Goal: Find specific page/section: Find specific page/section

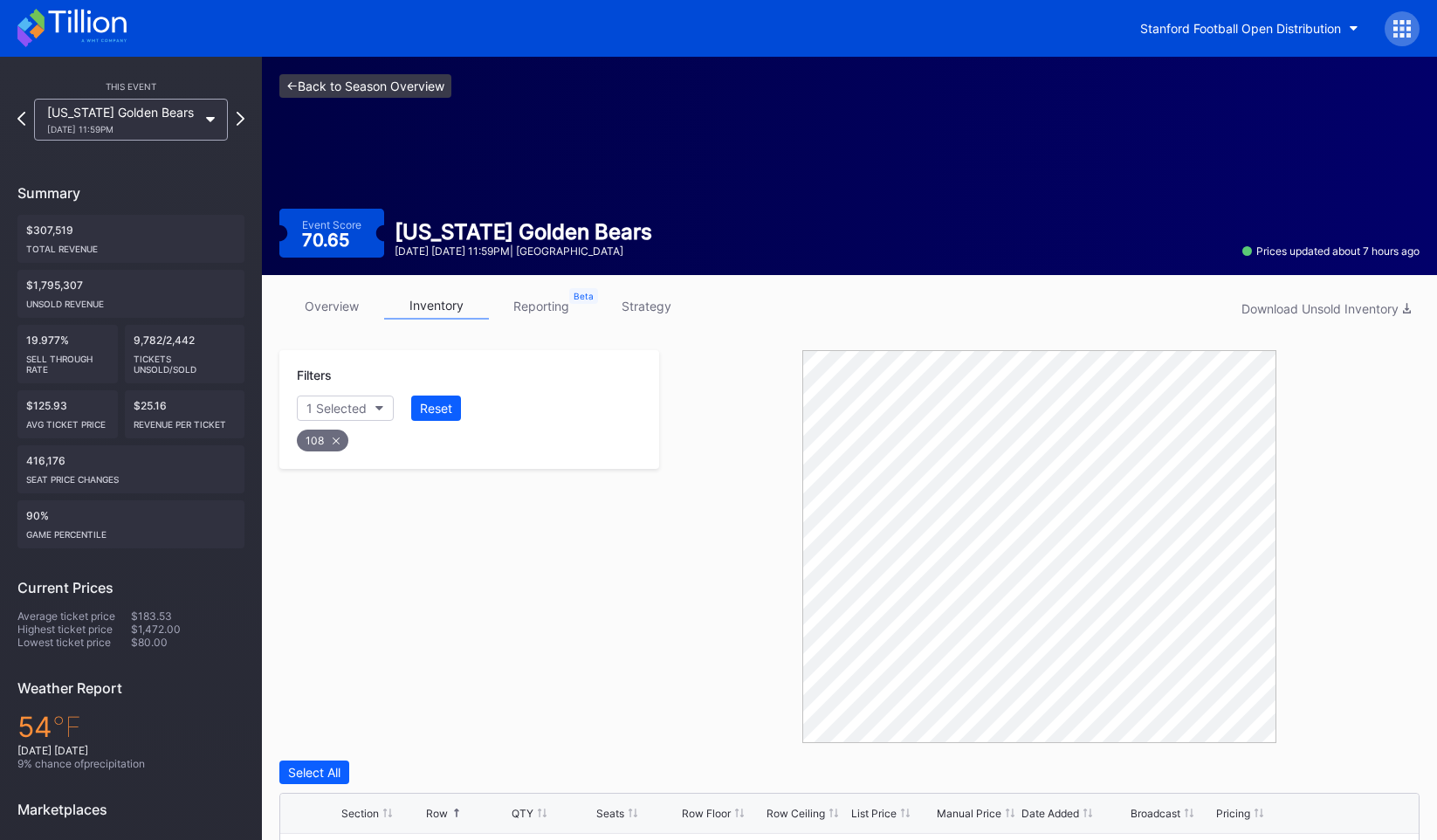
click at [298, 85] on link "<- Back to Season Overview" at bounding box center [365, 85] width 172 height 23
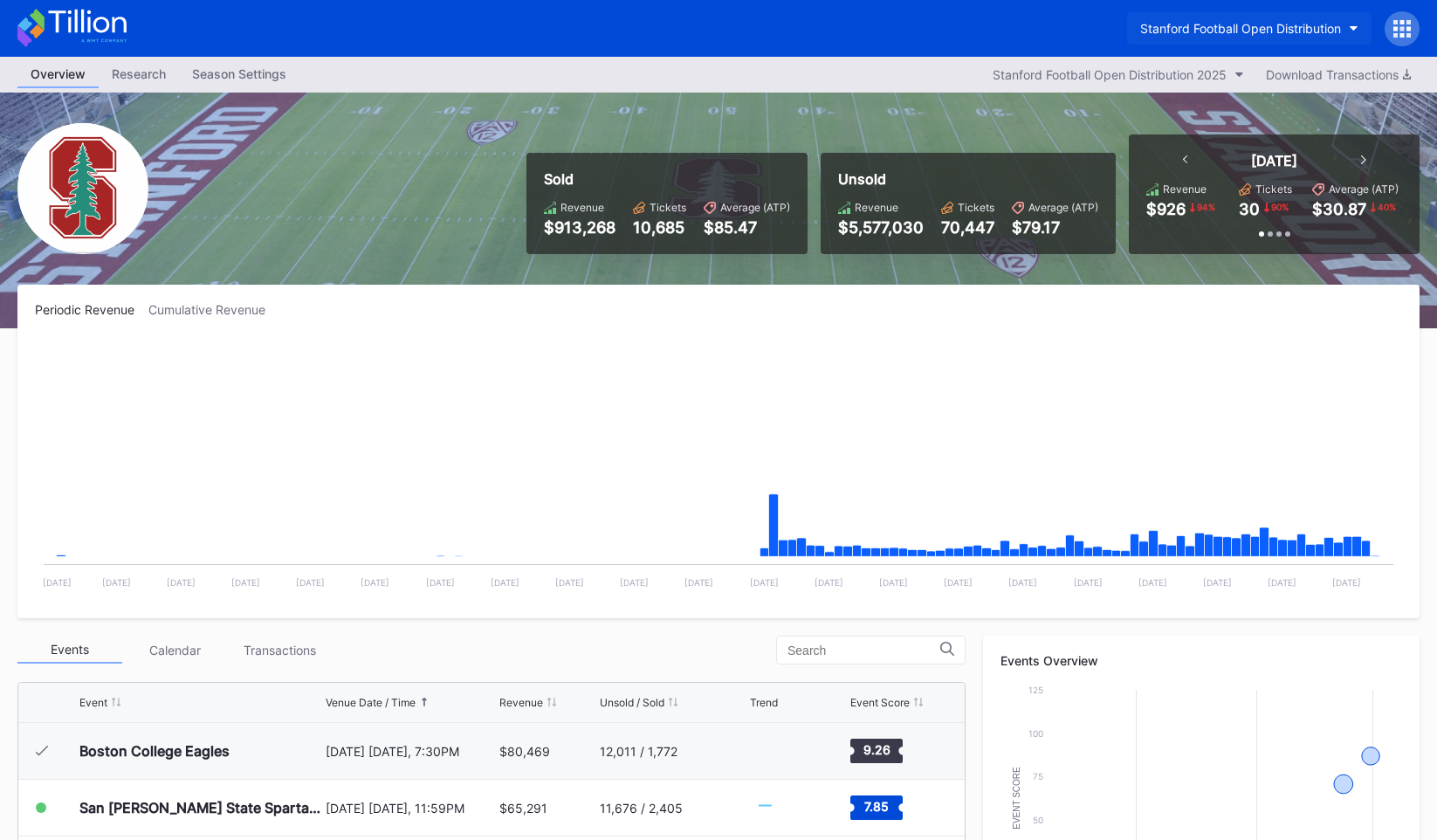
click at [1220, 27] on div "Stanford Football Open Distribution" at bounding box center [1240, 28] width 201 height 14
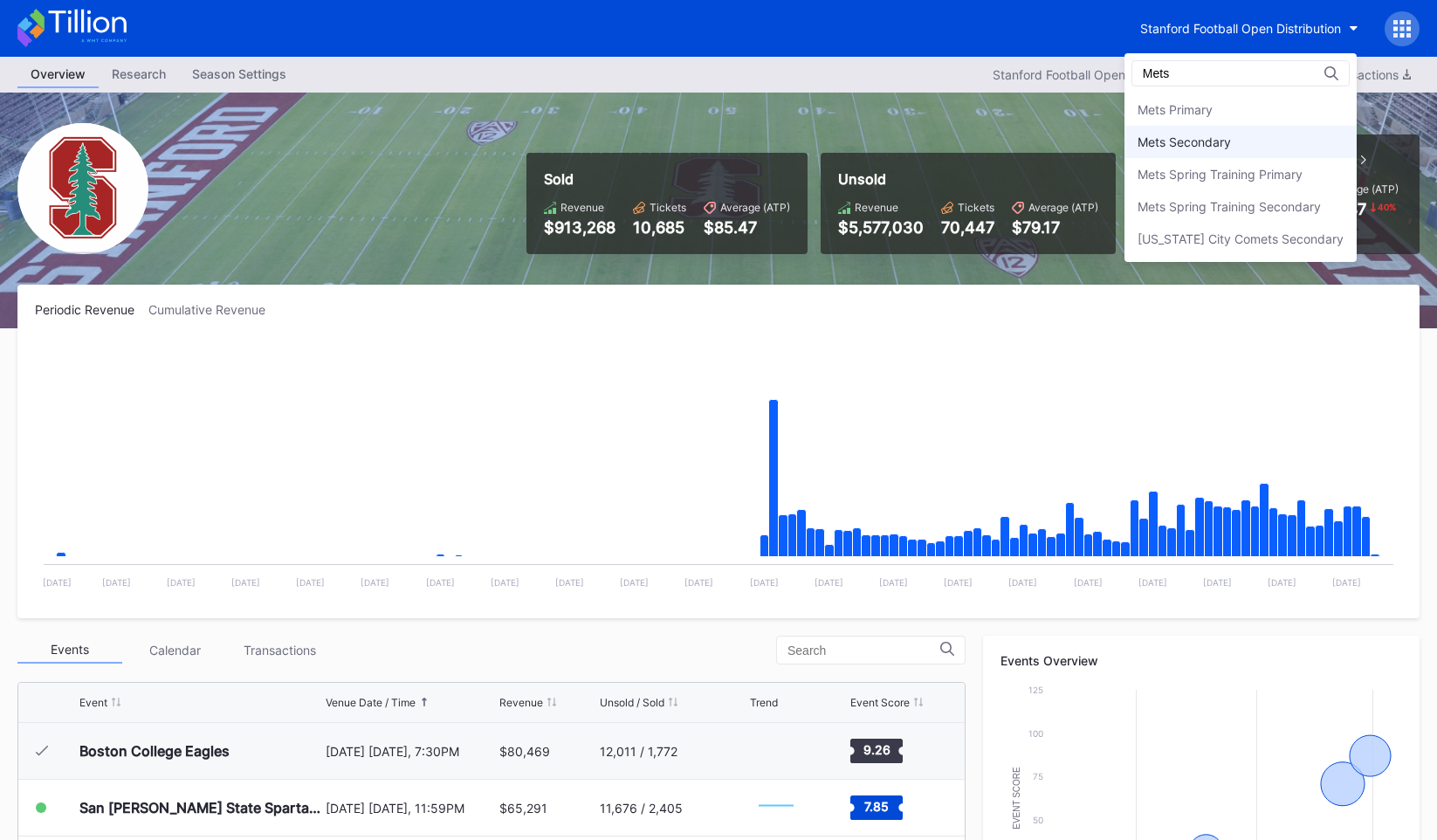
type input "Mets"
click at [1203, 134] on div "Mets Secondary" at bounding box center [1184, 141] width 94 height 14
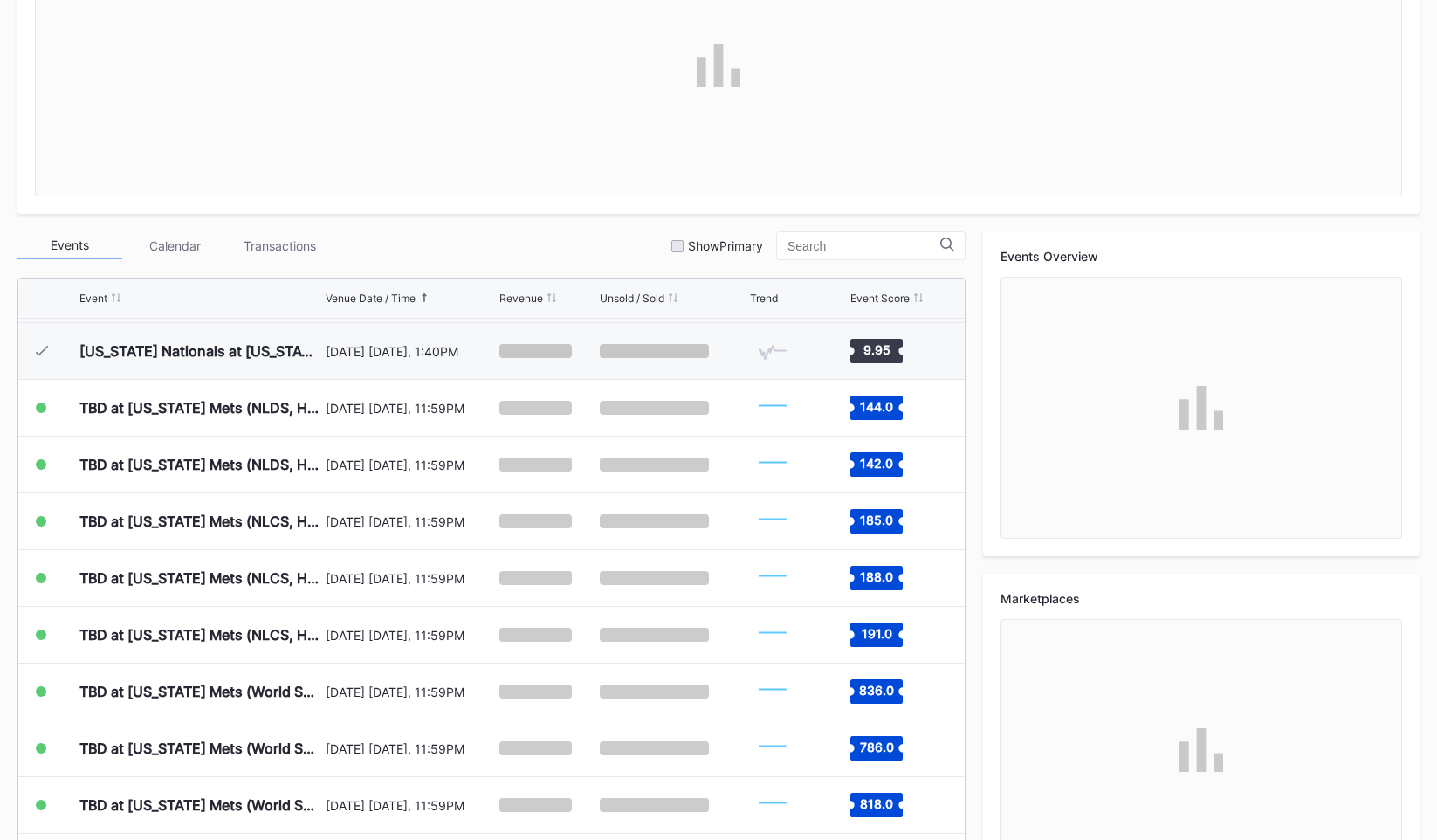
scroll to position [480, 0]
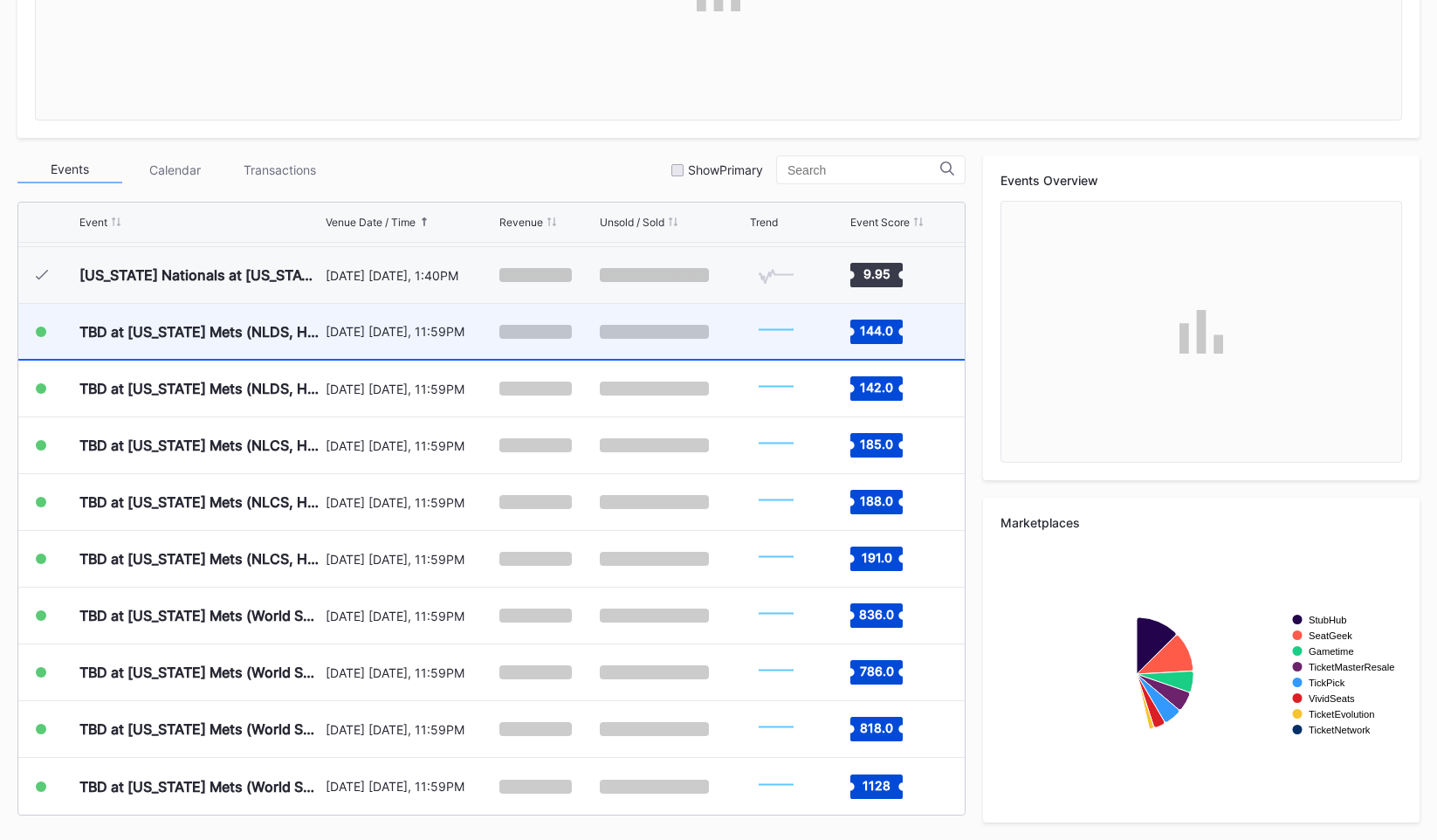
click at [617, 339] on div at bounding box center [672, 331] width 145 height 55
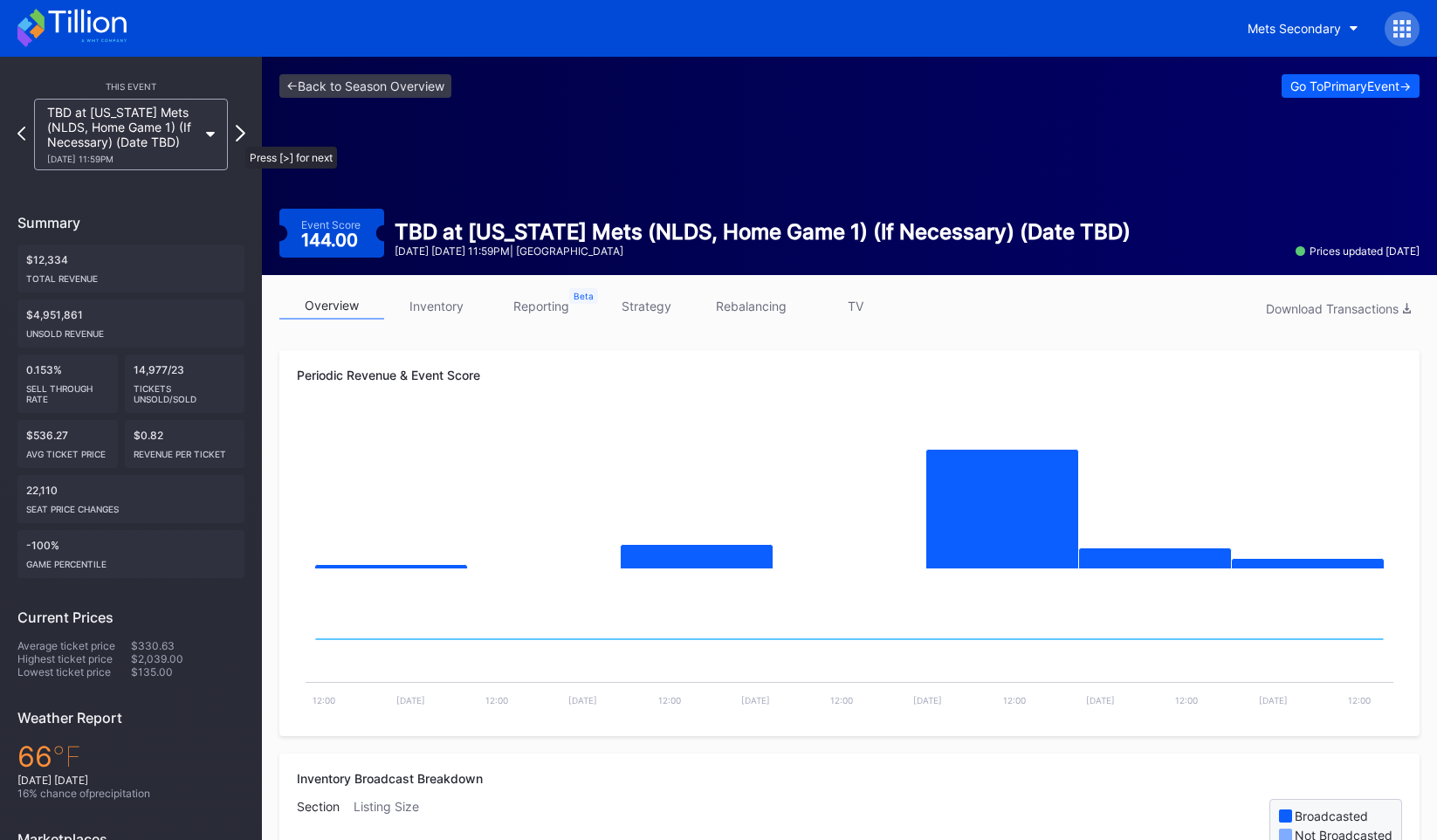
click at [237, 138] on icon at bounding box center [240, 133] width 10 height 16
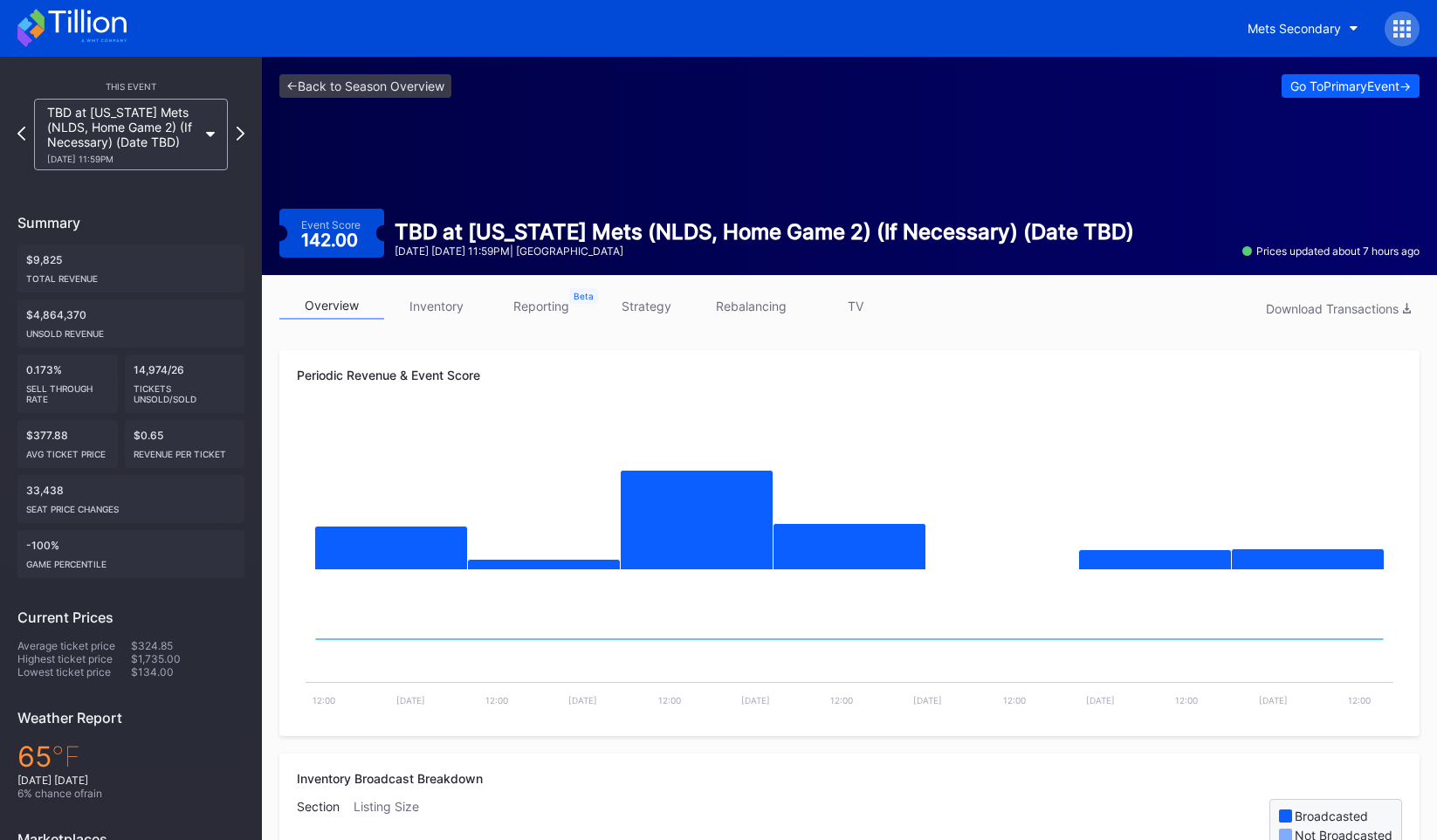
click at [237, 138] on icon at bounding box center [240, 134] width 8 height 14
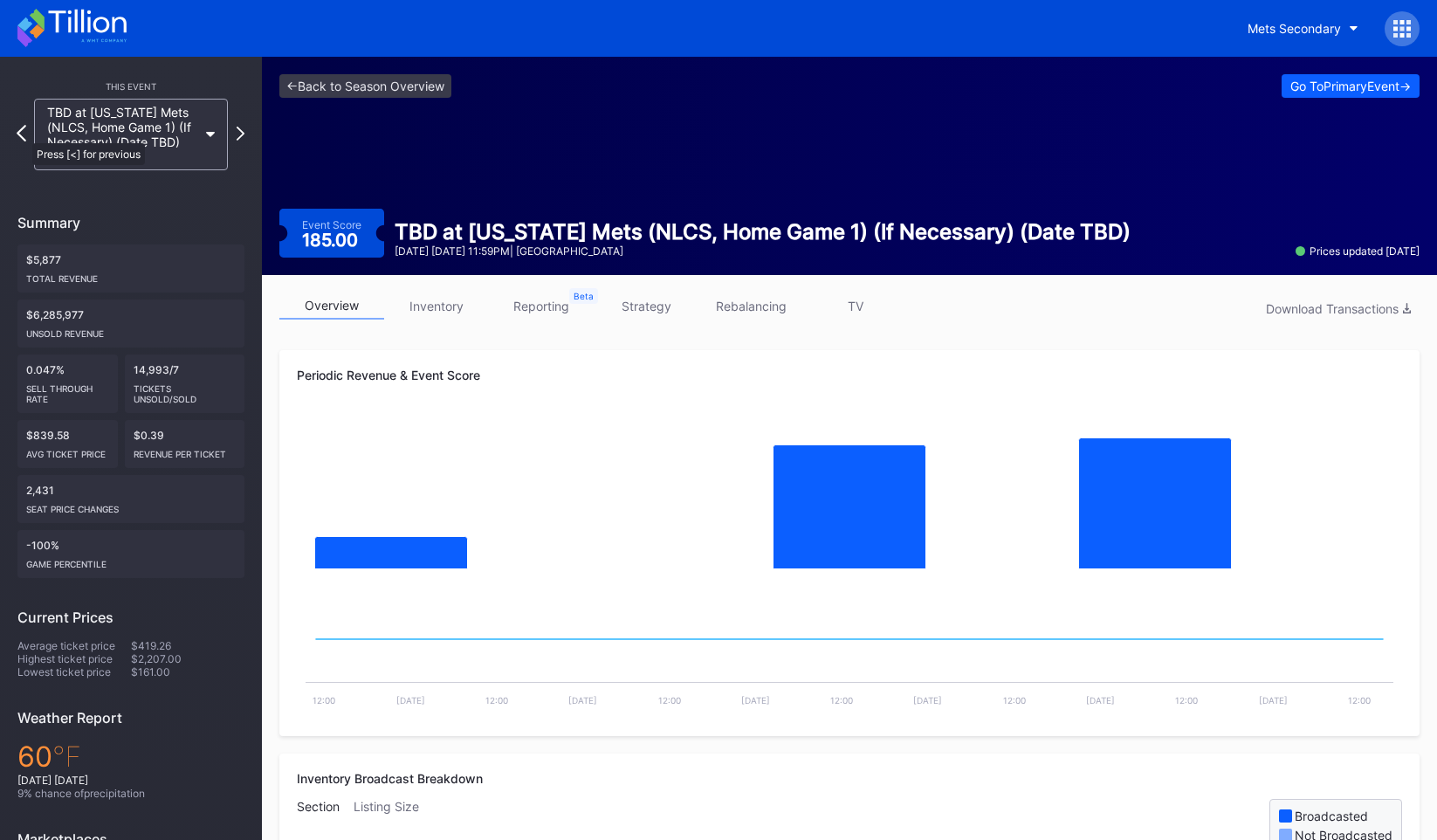
click at [23, 134] on icon at bounding box center [21, 133] width 10 height 16
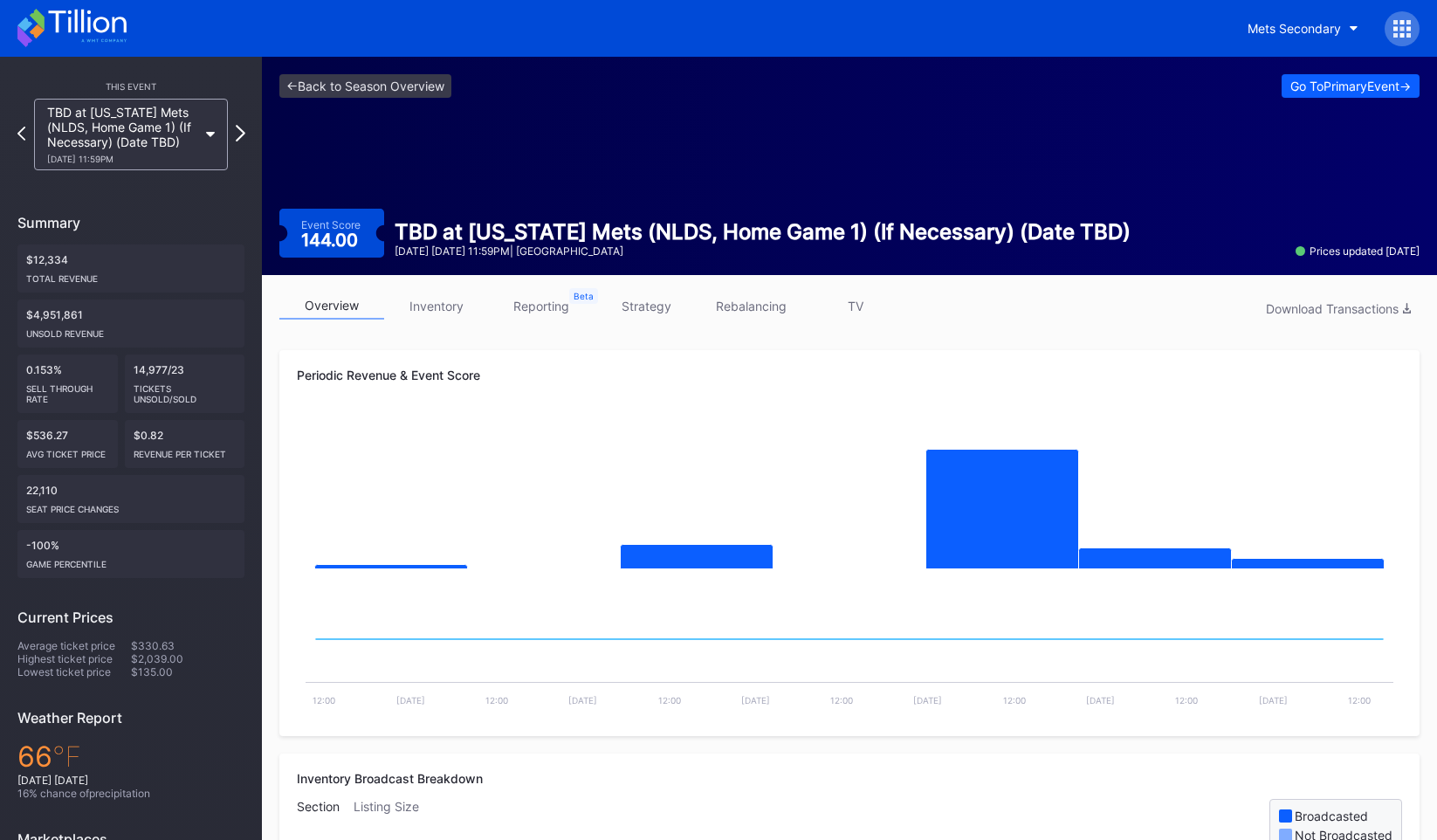
click at [239, 137] on icon at bounding box center [240, 133] width 10 height 16
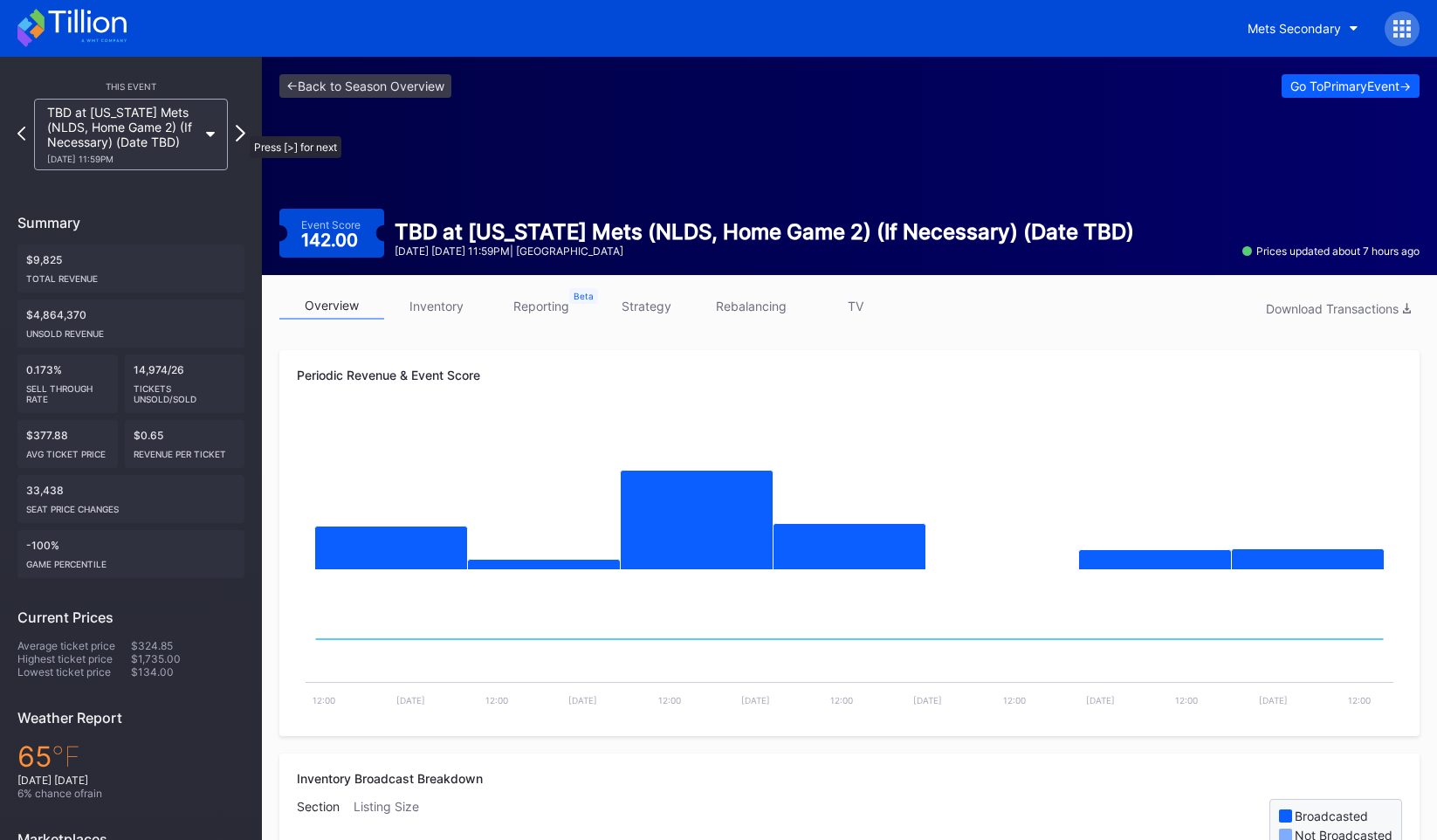
click at [241, 128] on icon at bounding box center [240, 133] width 10 height 16
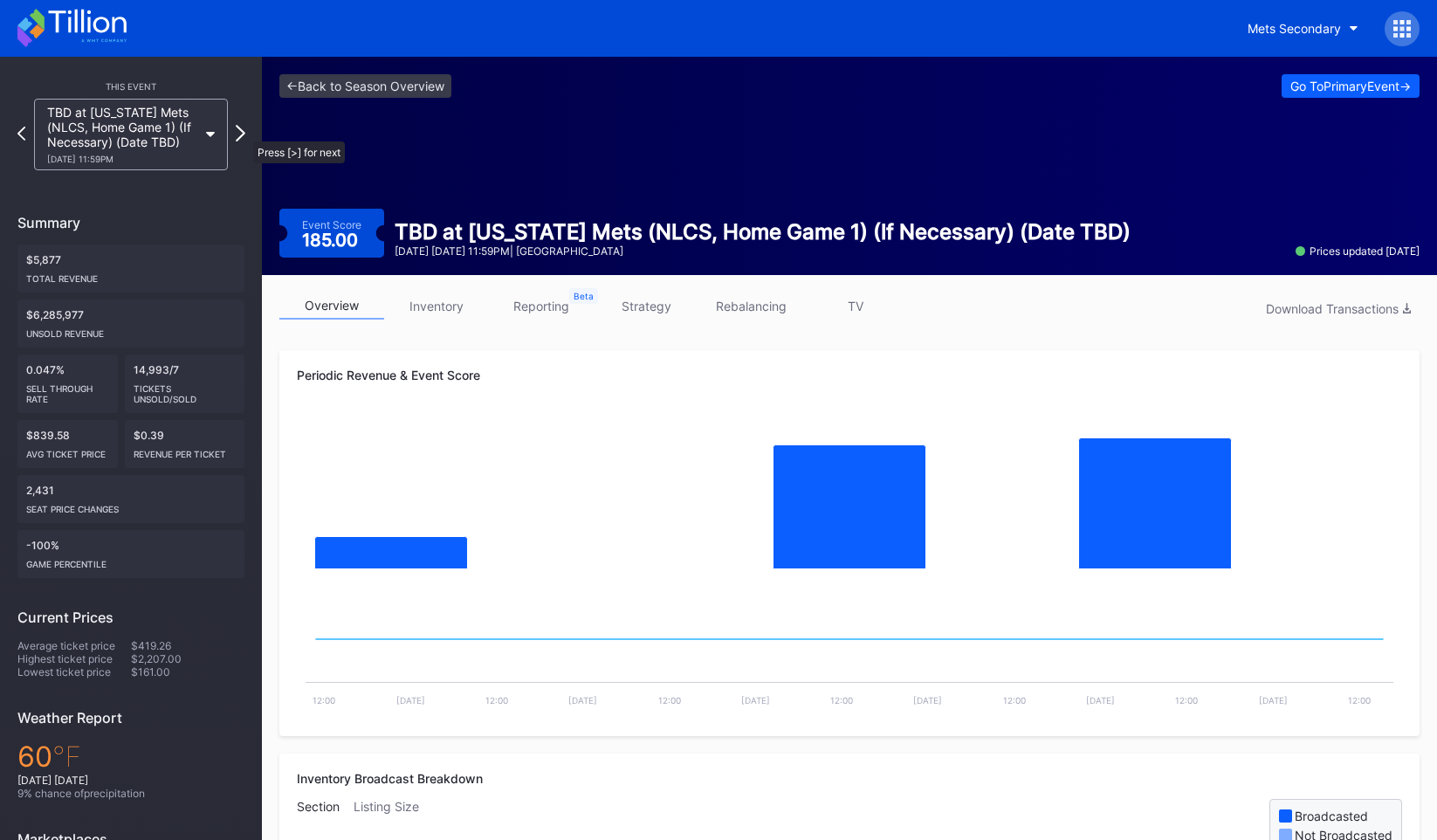
click at [245, 133] on icon at bounding box center [240, 133] width 10 height 16
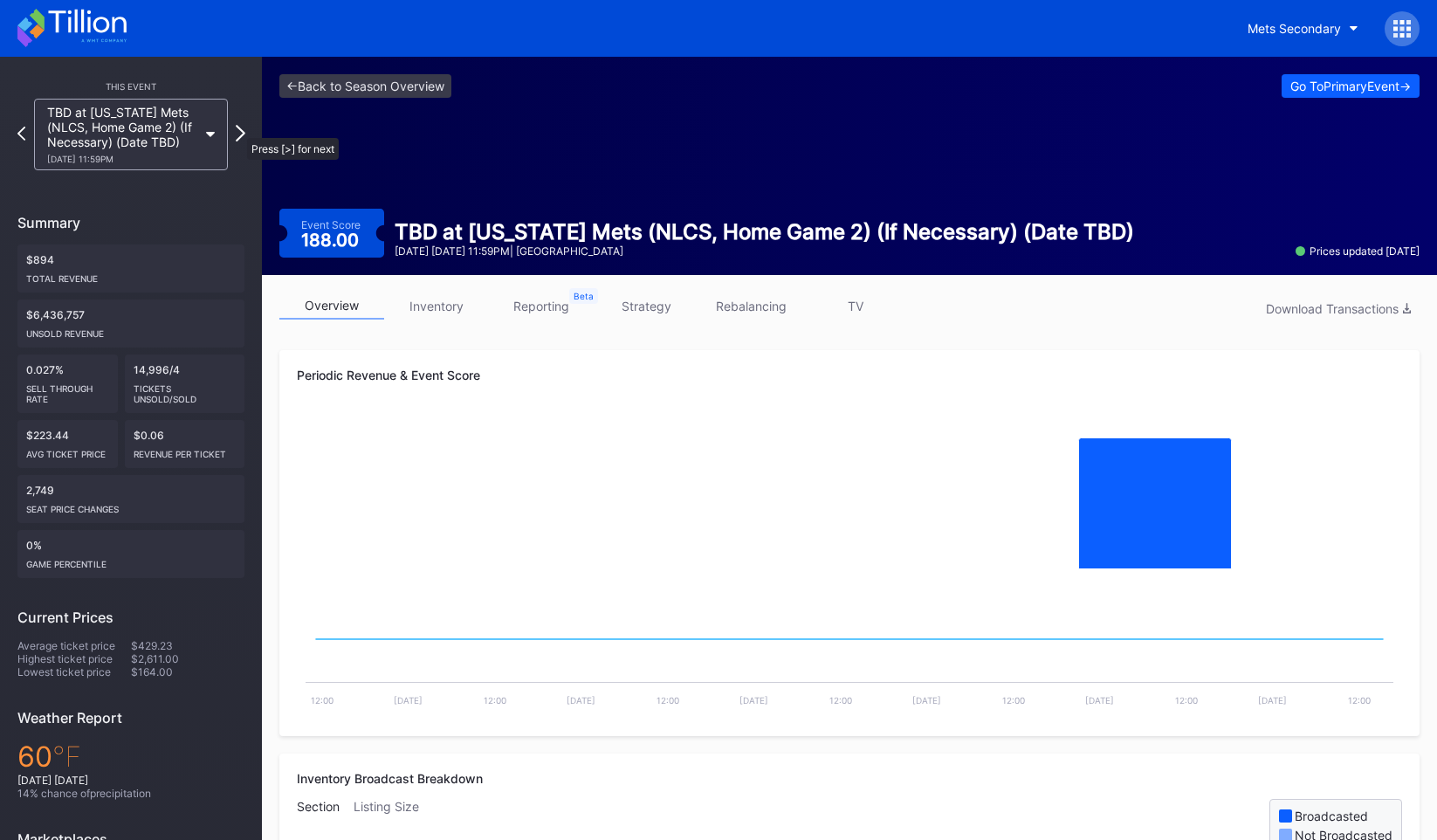
click at [238, 130] on icon at bounding box center [240, 133] width 10 height 16
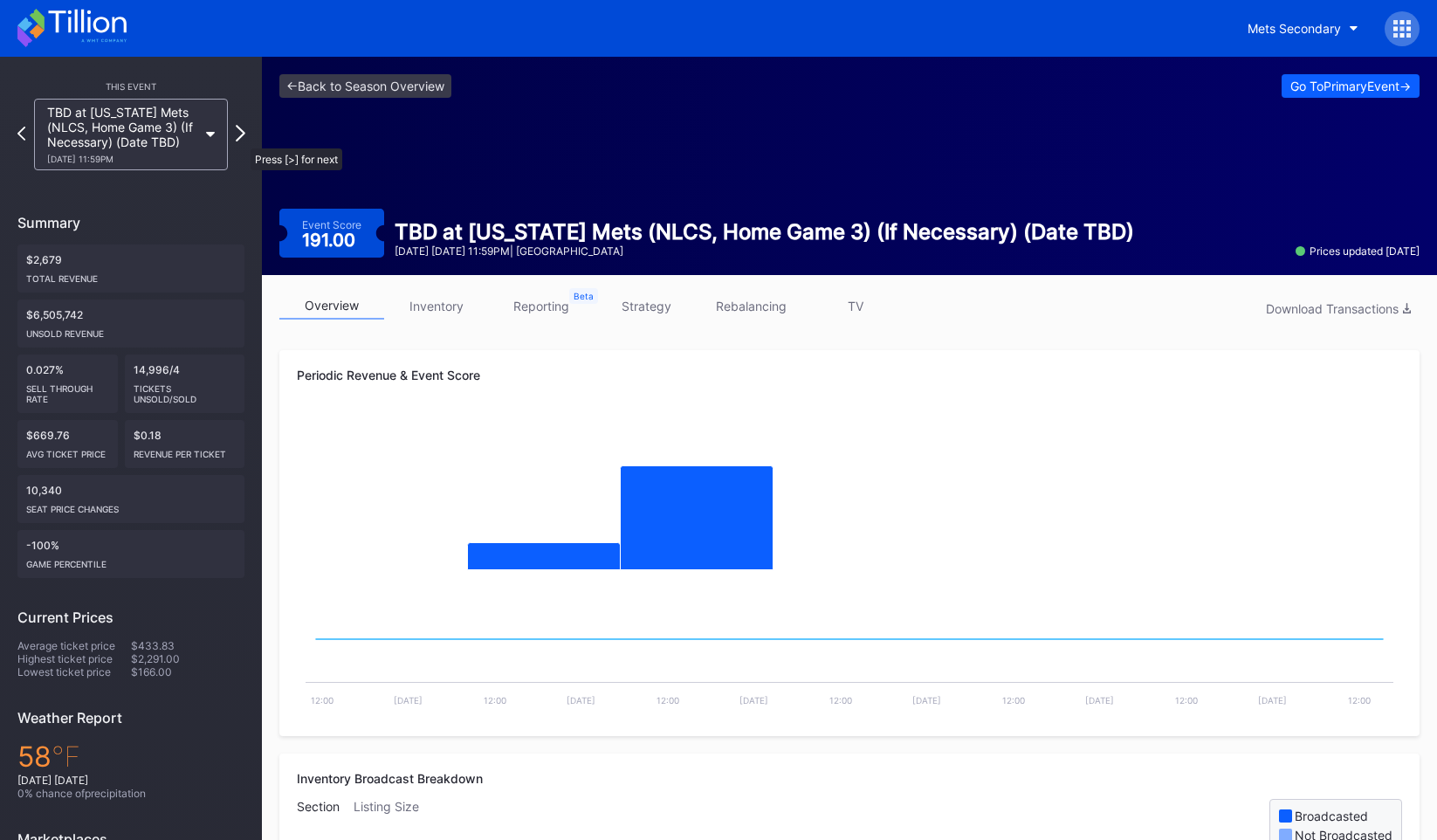
click at [237, 138] on icon at bounding box center [240, 133] width 10 height 16
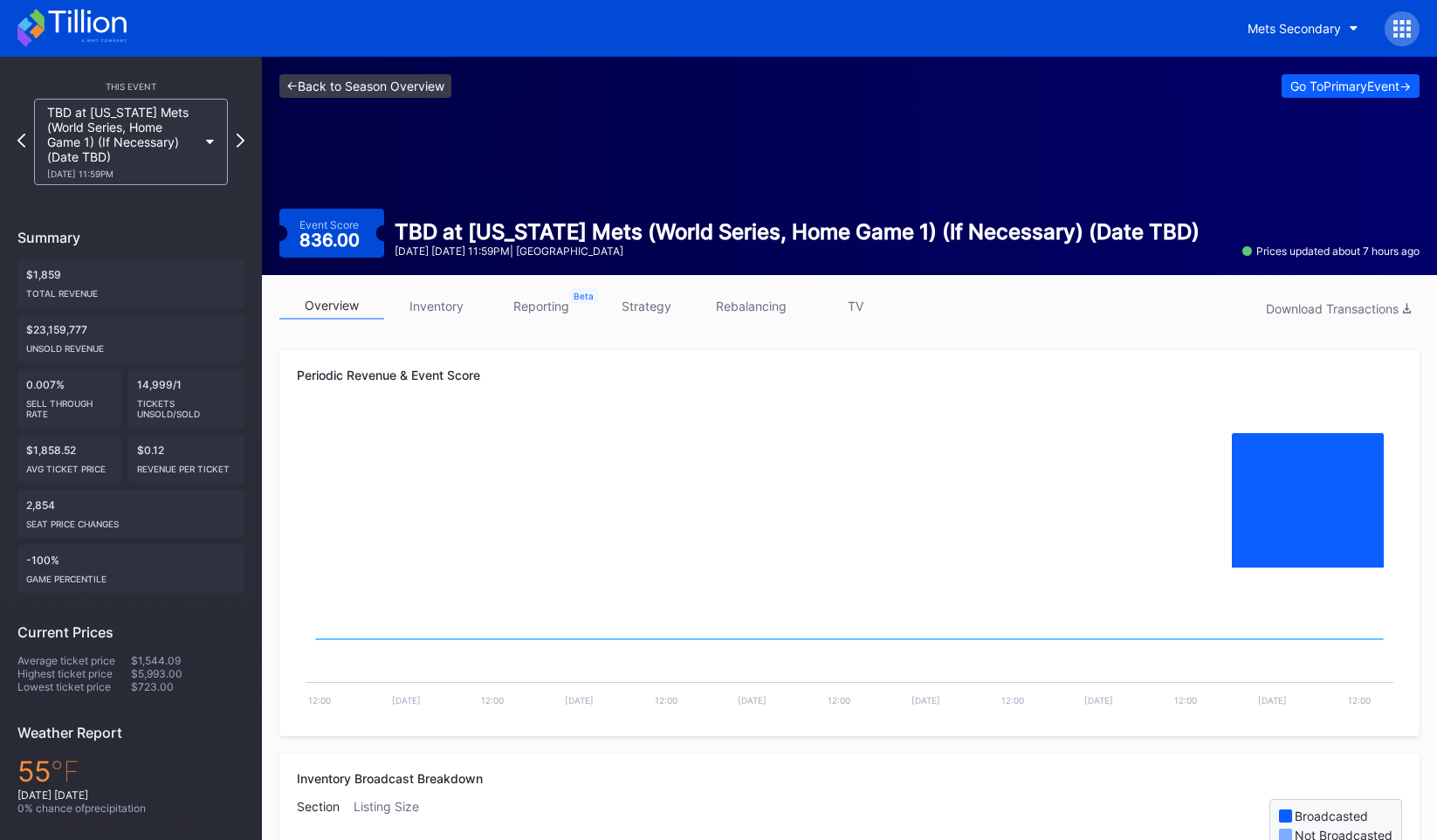
click at [328, 85] on link "<- Back to Season Overview" at bounding box center [365, 85] width 172 height 23
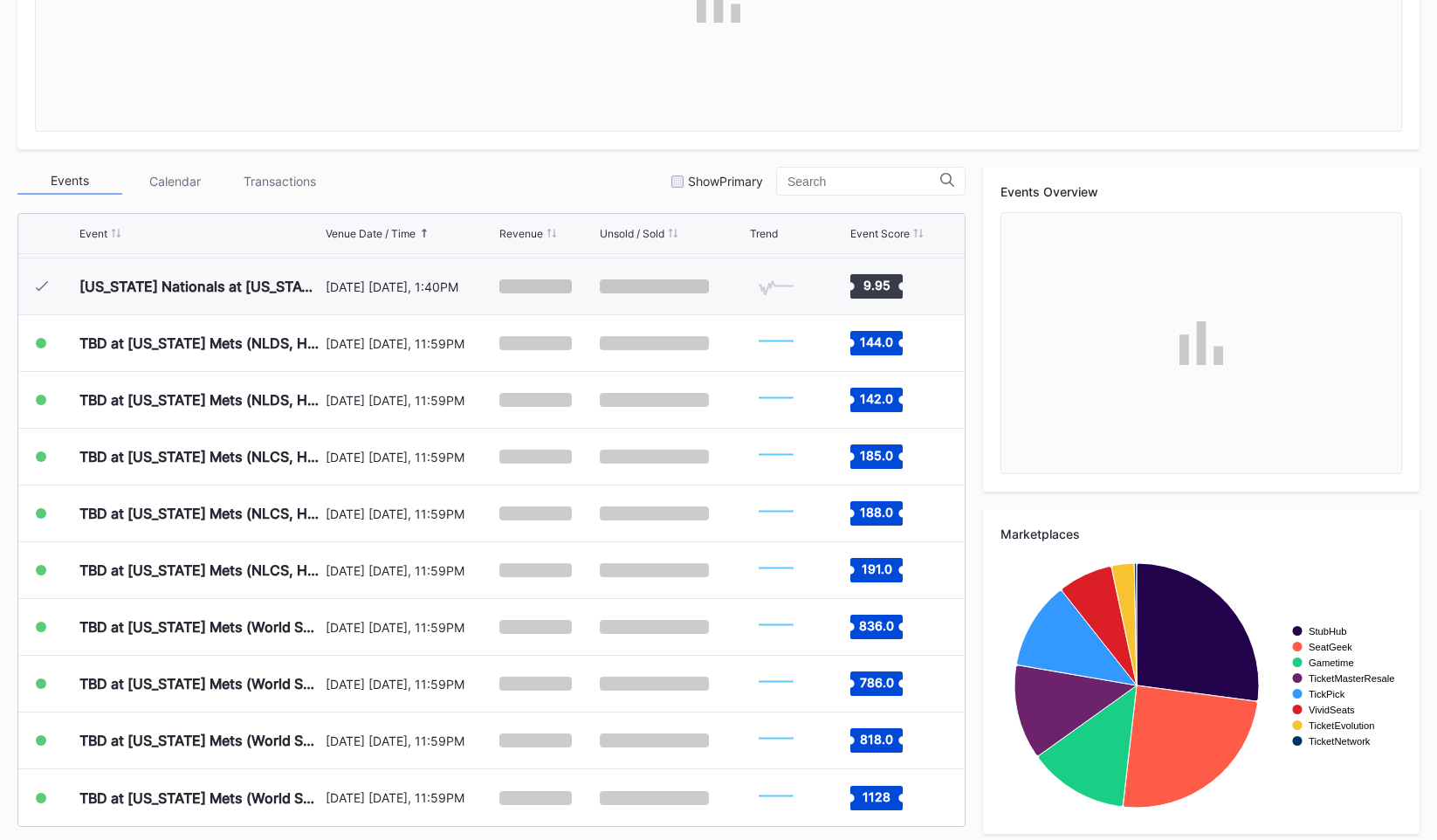
scroll to position [480, 0]
